Goal: Information Seeking & Learning: Learn about a topic

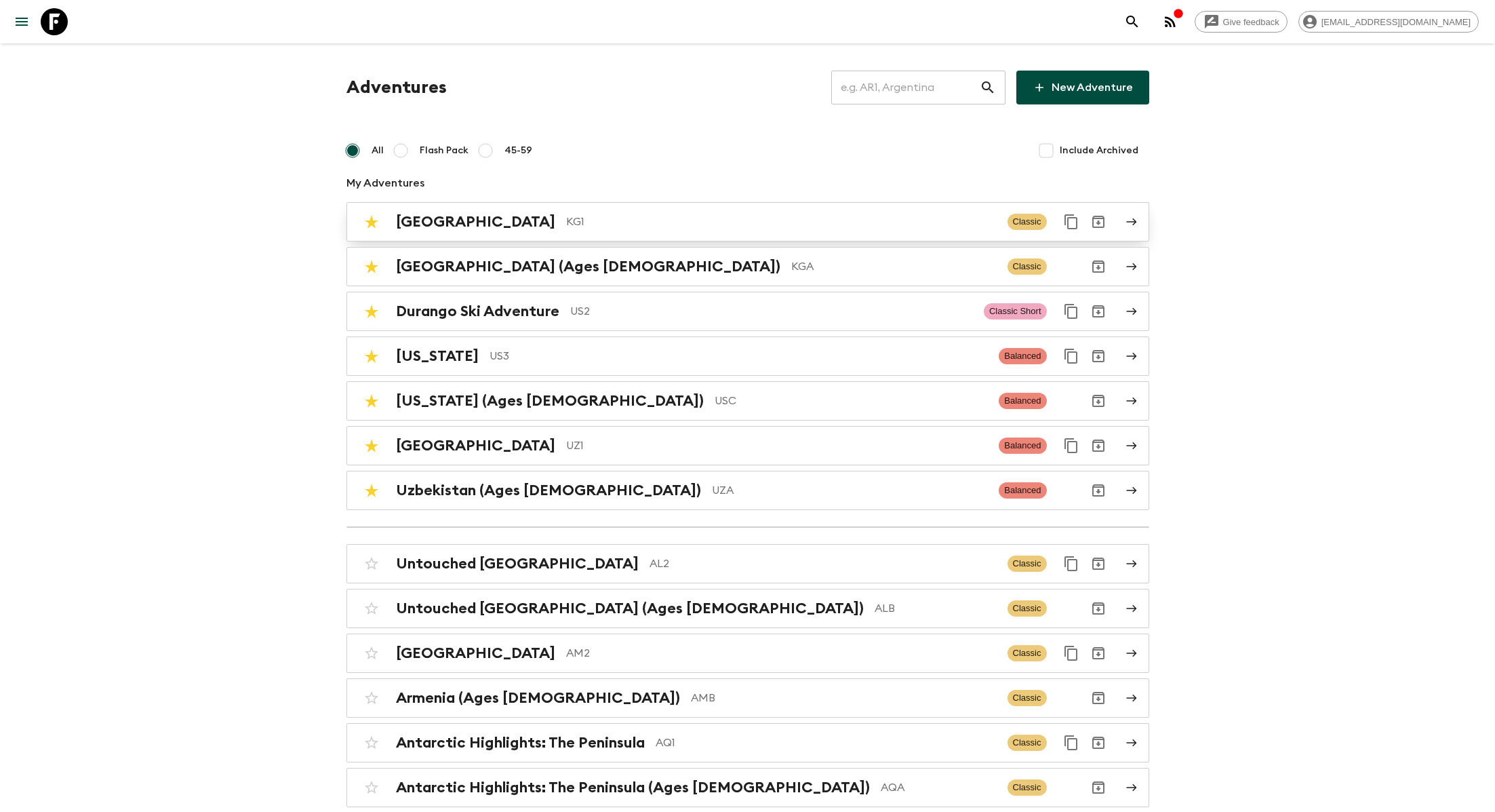
click at [566, 216] on p "KG1" at bounding box center [782, 221] width 430 height 16
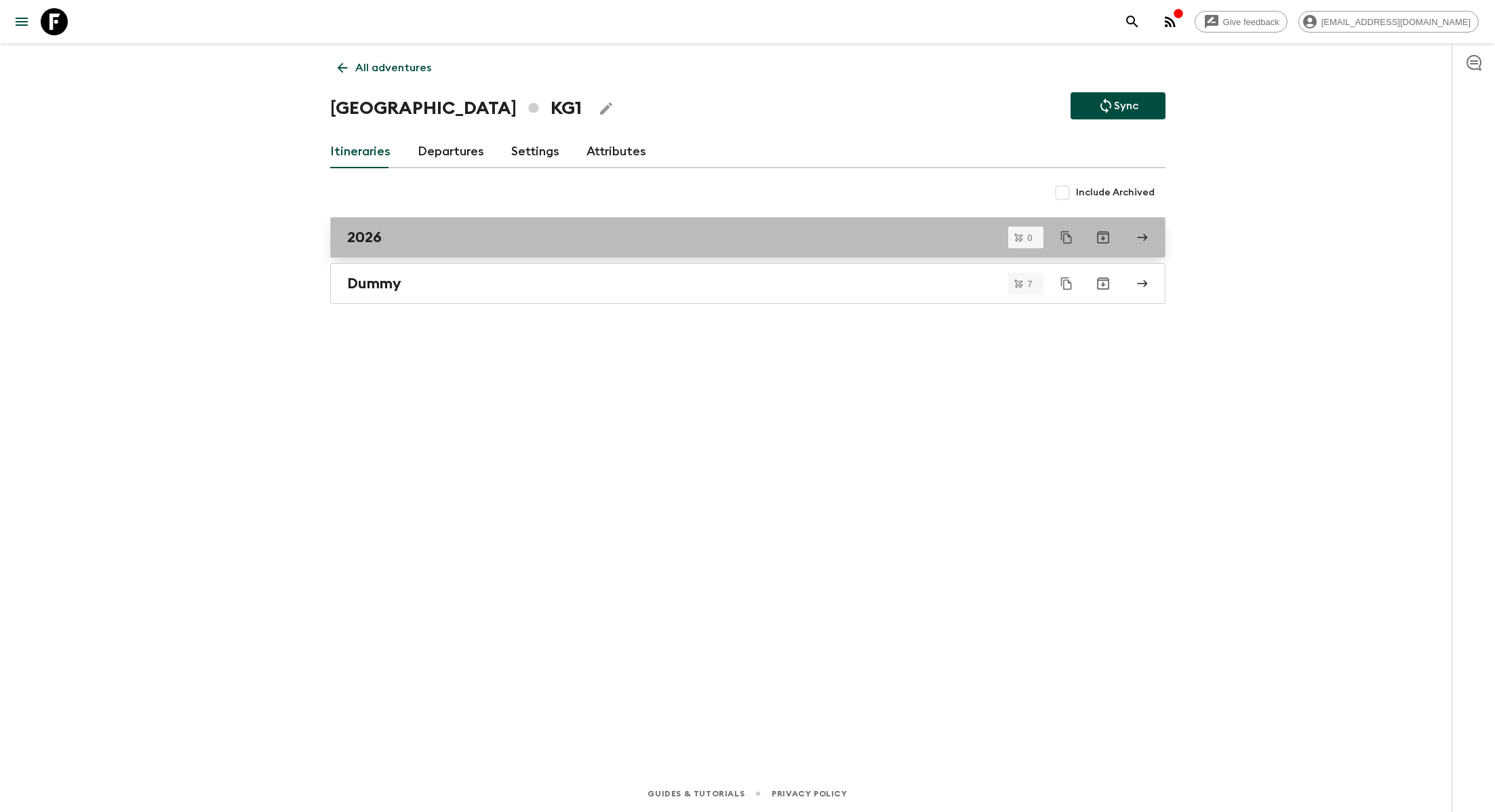
click at [482, 240] on div "2026" at bounding box center [735, 238] width 776 height 18
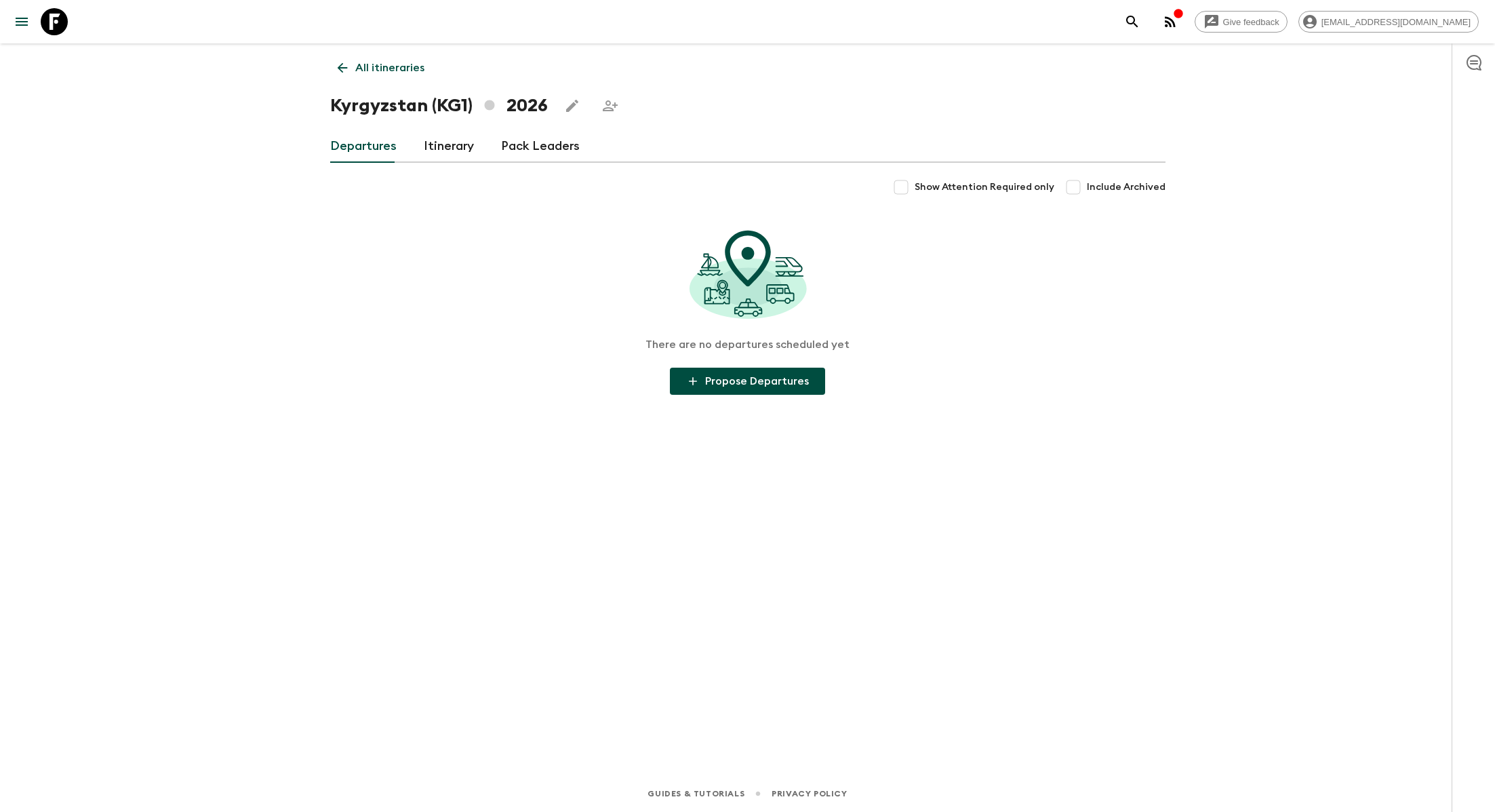
click at [440, 151] on link "Itinerary" at bounding box center [449, 146] width 50 height 32
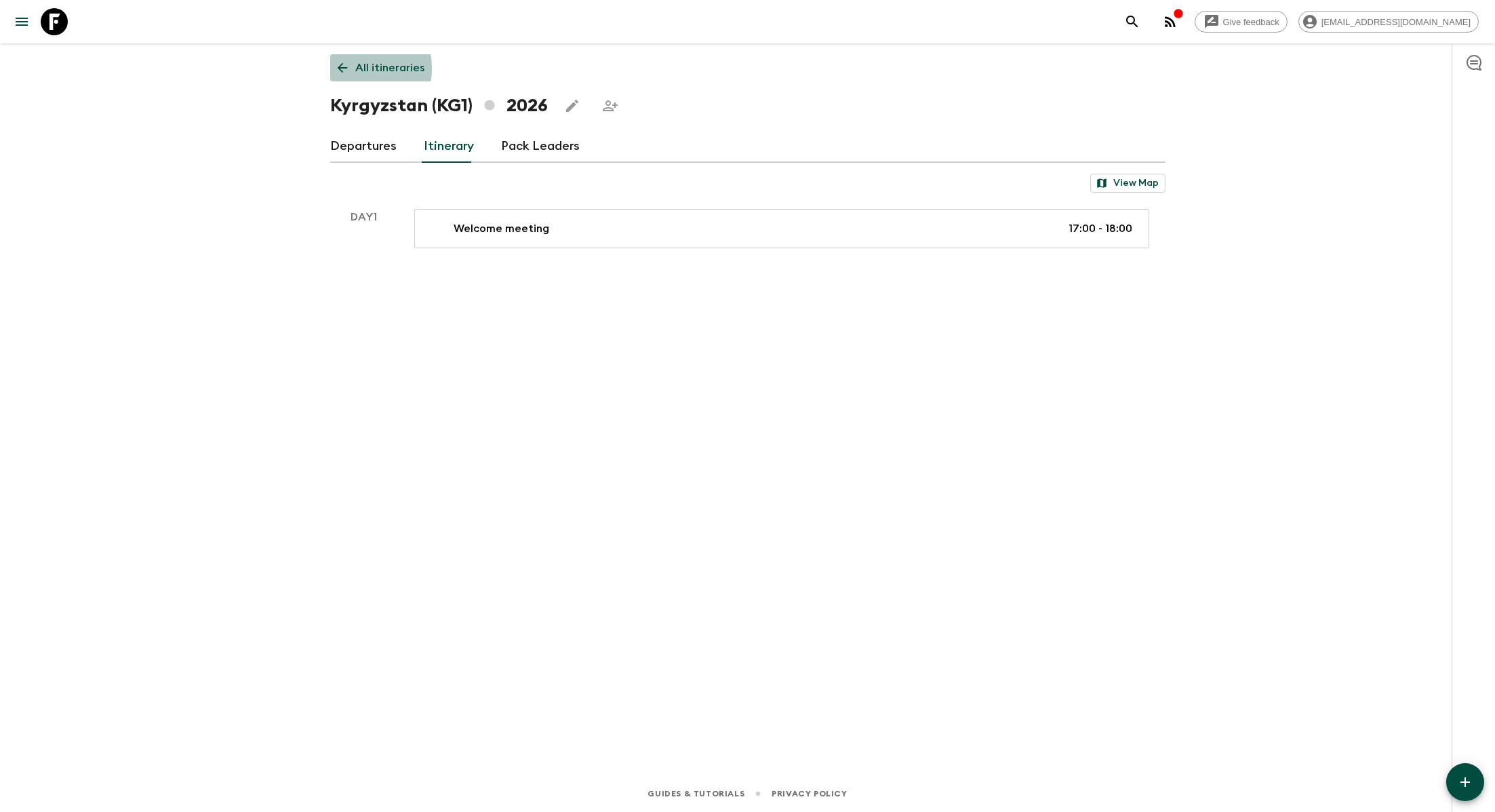
click at [345, 68] on icon at bounding box center [342, 67] width 15 height 15
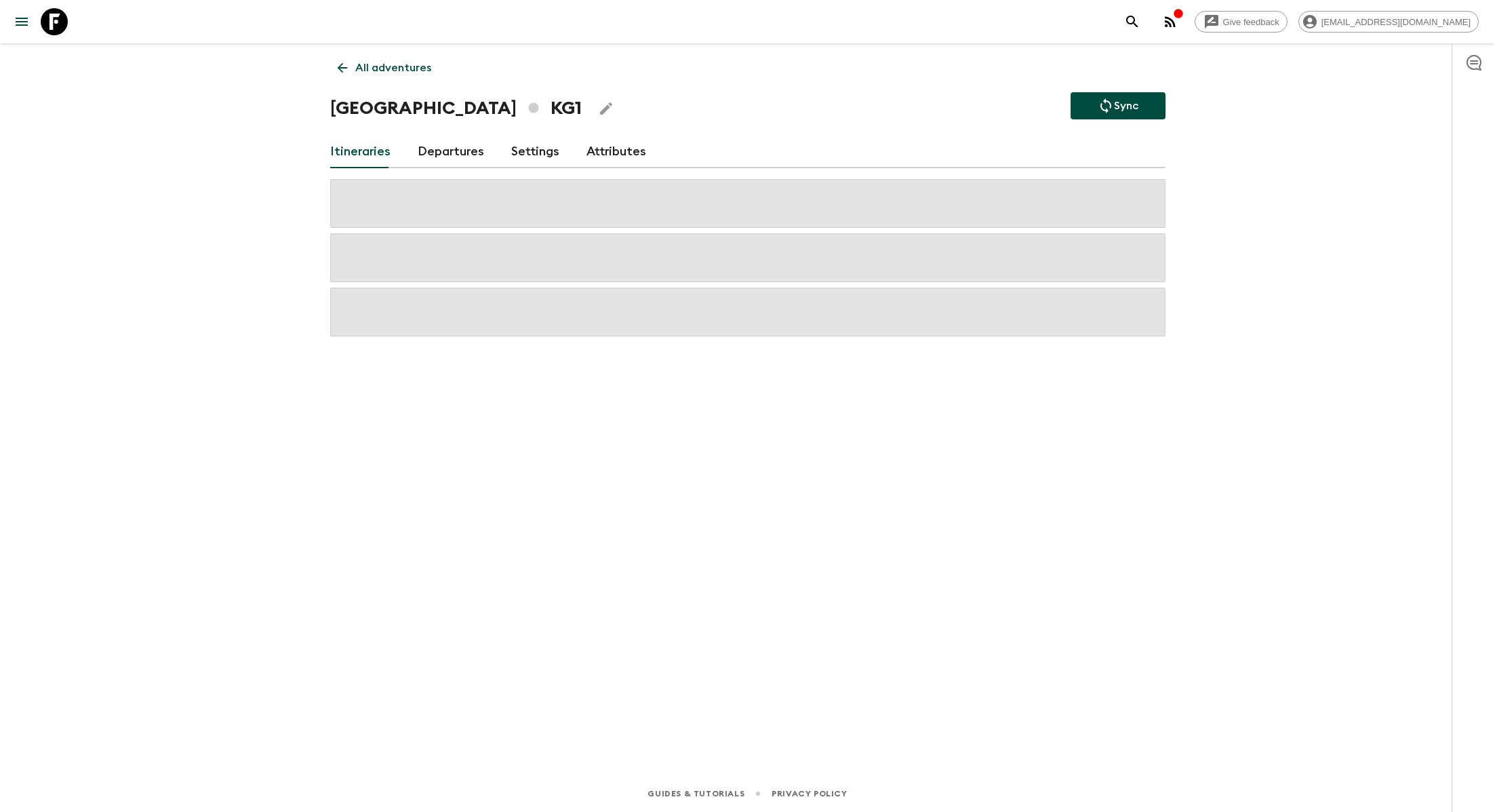
click at [345, 68] on icon at bounding box center [342, 67] width 15 height 15
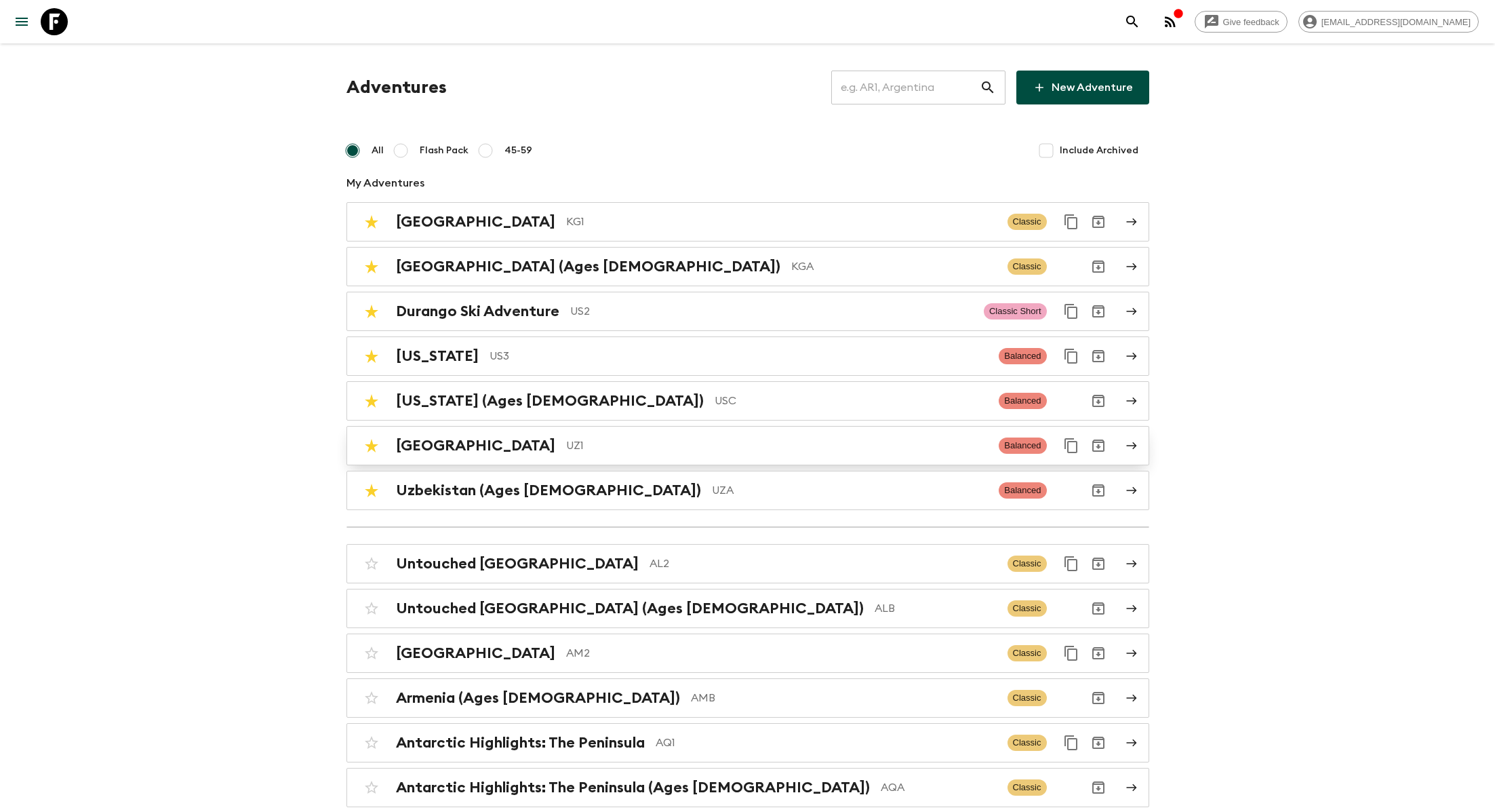
click at [470, 450] on h2 "[GEOGRAPHIC_DATA]" at bounding box center [476, 445] width 160 height 18
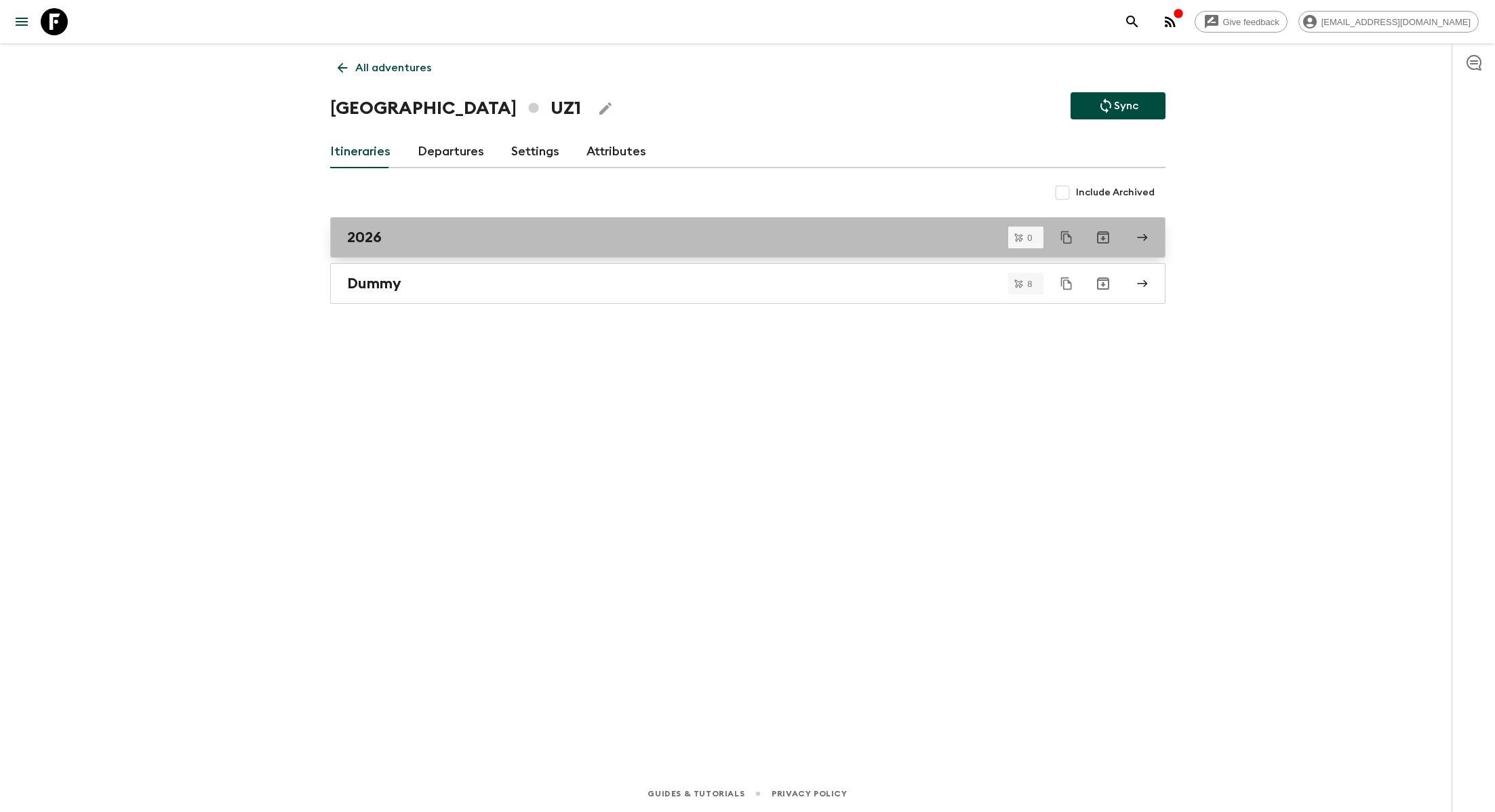
click at [398, 232] on div "2026" at bounding box center [735, 238] width 776 height 18
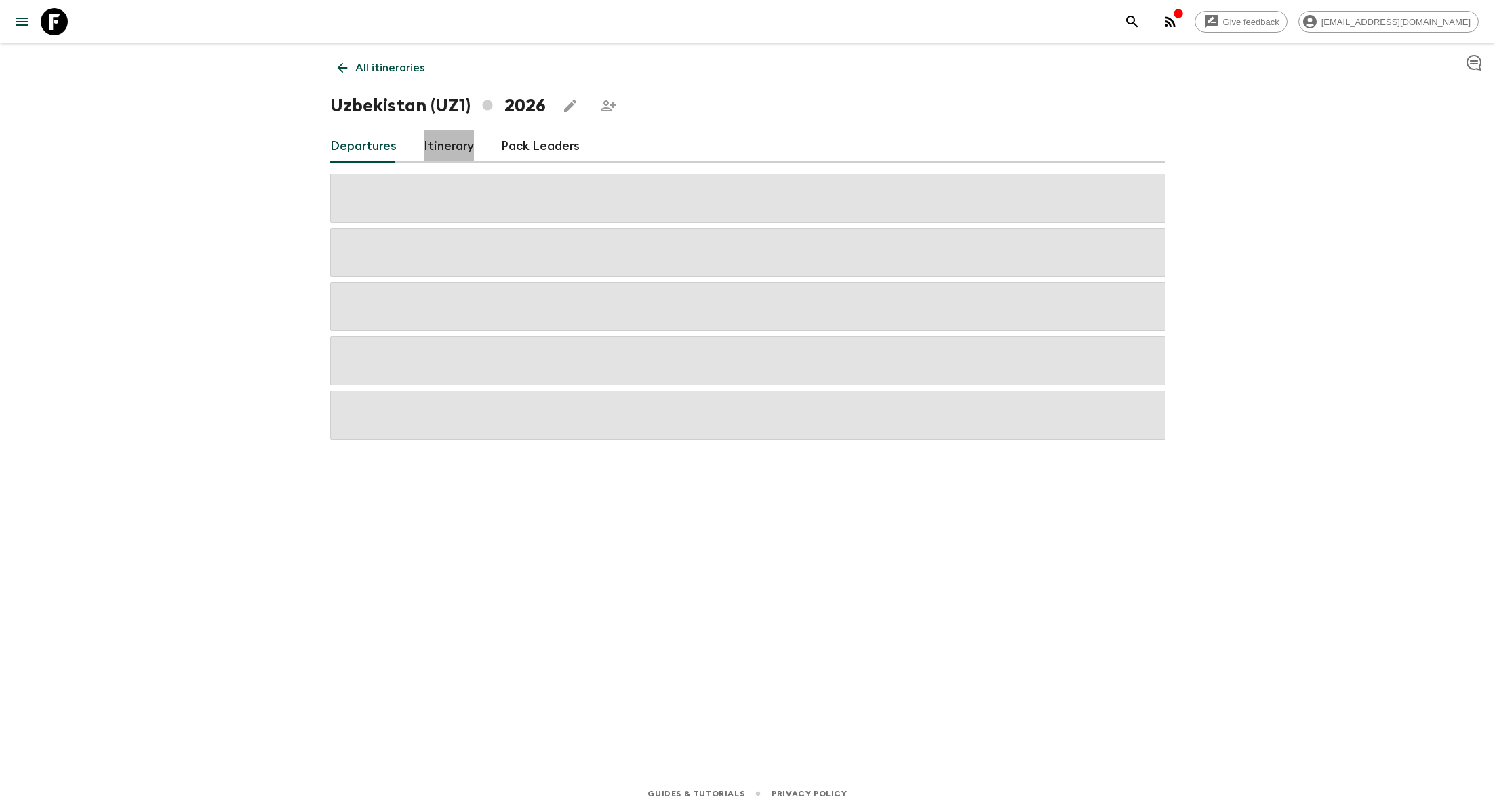
click at [458, 141] on link "Itinerary" at bounding box center [449, 146] width 50 height 32
